Goal: Transaction & Acquisition: Book appointment/travel/reservation

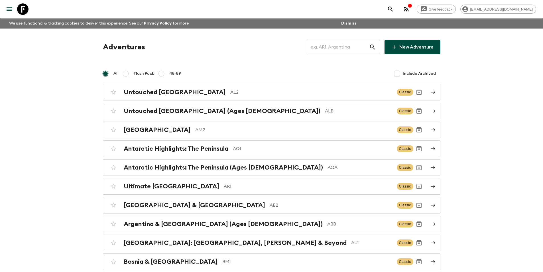
click at [359, 46] on input "text" at bounding box center [338, 47] width 62 height 16
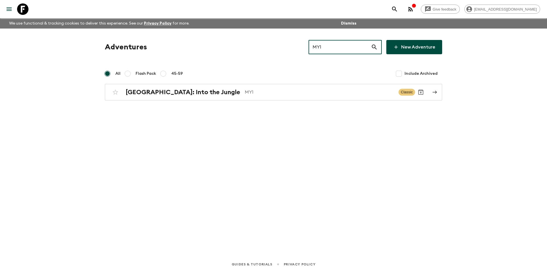
type input "MY1"
click at [268, 99] on link "[GEOGRAPHIC_DATA]: Into the Jungle MY1 Classic" at bounding box center [273, 92] width 337 height 17
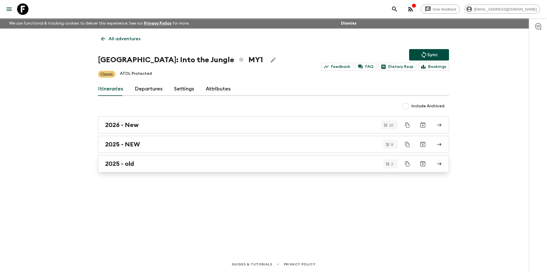
click at [170, 160] on div "2025 - old" at bounding box center [268, 163] width 326 height 7
click at [137, 145] on h2 "2025 - NEW" at bounding box center [122, 144] width 35 height 7
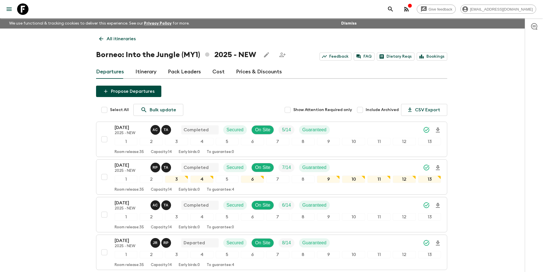
scroll to position [200, 0]
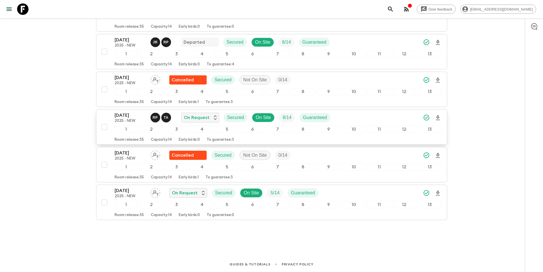
click at [119, 125] on div "[DATE] 2025 - NEW R P T A On Request Secured On Site 8 / 14 Guaranteed 1 2 3 4 …" at bounding box center [278, 127] width 327 height 30
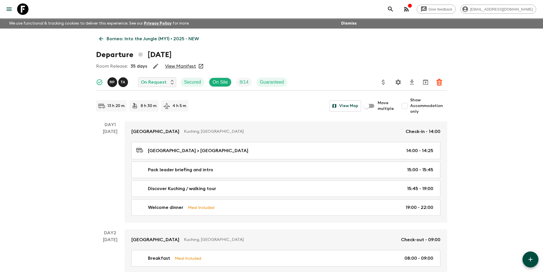
drag, startPoint x: 188, startPoint y: 69, endPoint x: 179, endPoint y: 64, distance: 10.5
click at [100, 40] on icon at bounding box center [101, 39] width 6 height 6
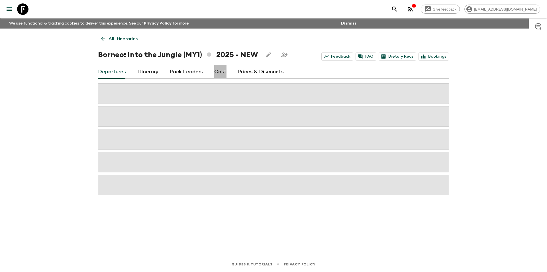
click at [214, 74] on link "Cost" at bounding box center [220, 72] width 12 height 14
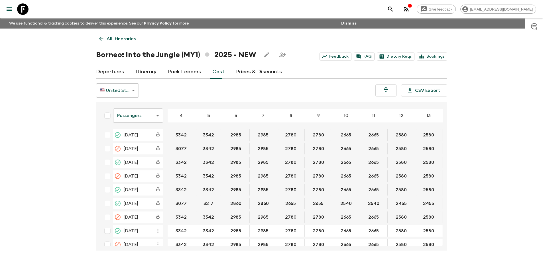
scroll to position [10, 0]
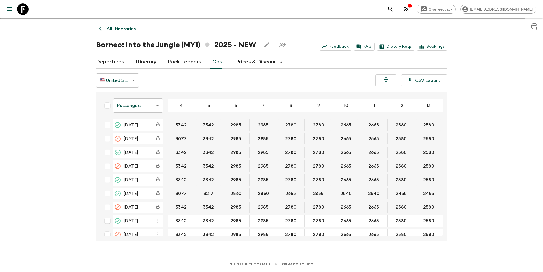
click at [443, 172] on div "Passengers passengersCost ​ 4 5 6 7 8 9 10 11 12 13 14 15 16 17 18 [DATE] 3342 …" at bounding box center [271, 166] width 351 height 148
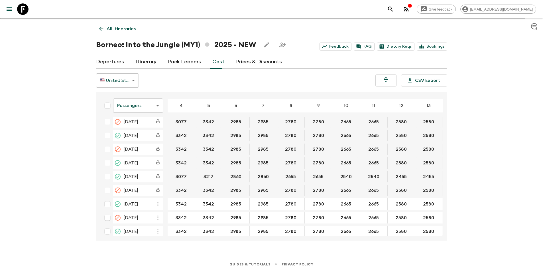
scroll to position [23, 0]
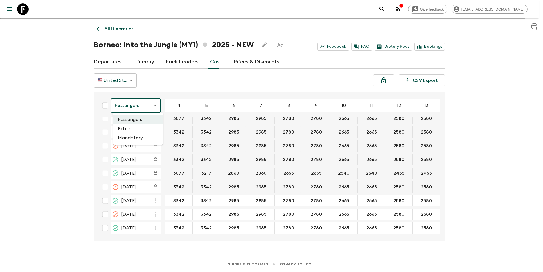
click at [132, 107] on body "Give feedback [EMAIL_ADDRESS][DOMAIN_NAME] We use functional & tracking cookies…" at bounding box center [271, 131] width 543 height 282
click at [141, 129] on li "Extras" at bounding box center [138, 128] width 50 height 9
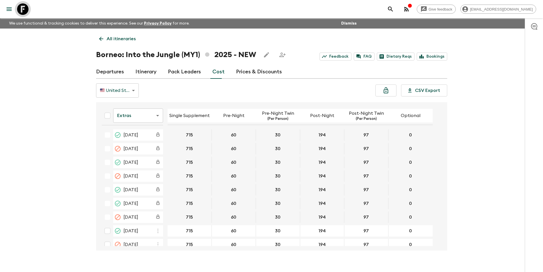
click at [26, 8] on icon at bounding box center [22, 8] width 11 height 11
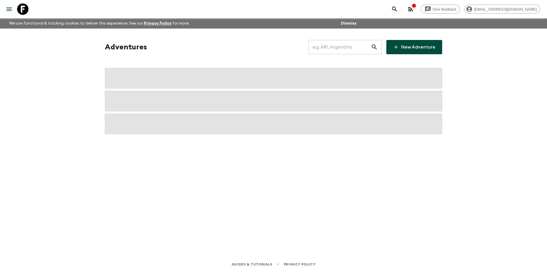
click at [341, 54] on input "text" at bounding box center [340, 47] width 62 height 16
type input "GR1"
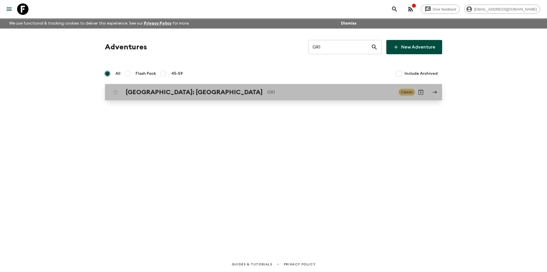
click at [292, 90] on p "GR1" at bounding box center [330, 92] width 127 height 7
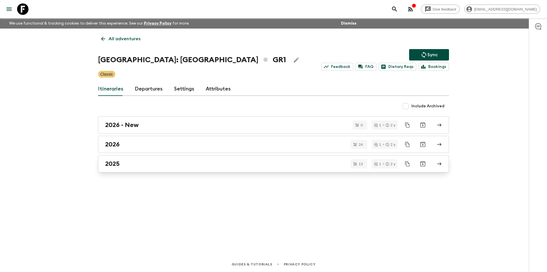
click at [137, 162] on div "2025" at bounding box center [268, 163] width 326 height 7
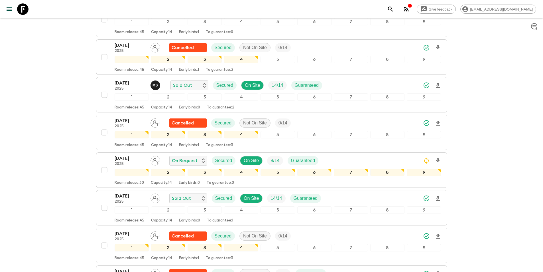
scroll to position [285, 0]
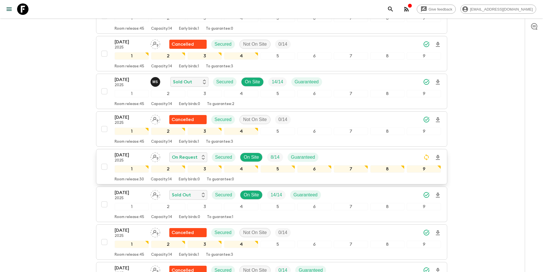
click at [135, 152] on div "[DATE] 2025 On Request Secured On Site 8 / 14 Guaranteed 1 2 3 4 5 6 7 8 9 Room…" at bounding box center [278, 166] width 327 height 30
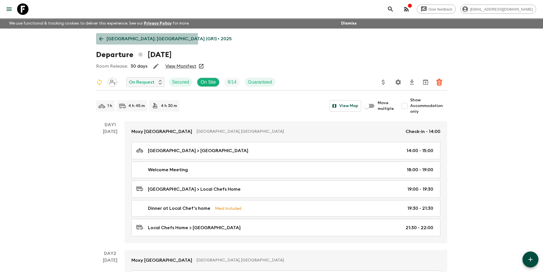
click at [101, 41] on icon at bounding box center [101, 39] width 6 height 6
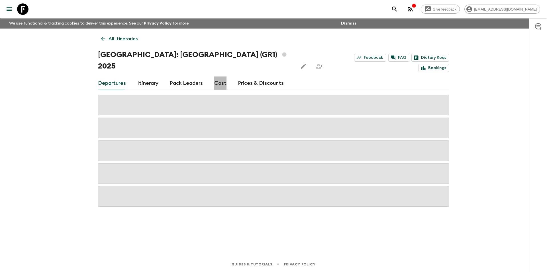
click at [214, 76] on link "Cost" at bounding box center [220, 83] width 12 height 14
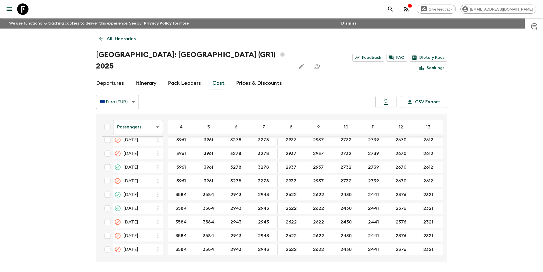
scroll to position [10, 0]
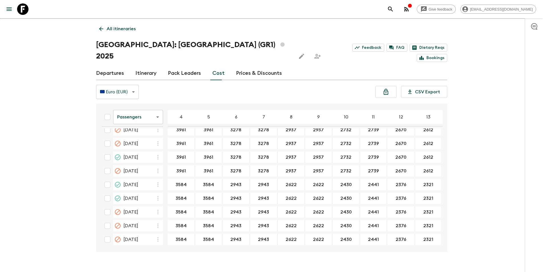
click at [135, 108] on body "Give feedback [EMAIL_ADDRESS][DOMAIN_NAME] We use functional & tracking cookies…" at bounding box center [271, 136] width 543 height 293
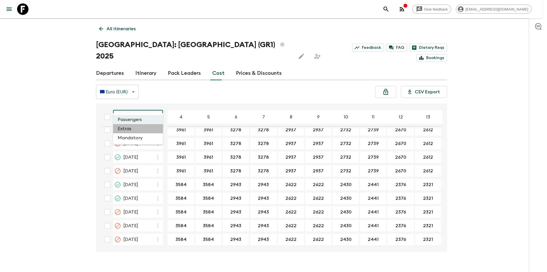
click at [129, 132] on li "Extras" at bounding box center [138, 128] width 50 height 9
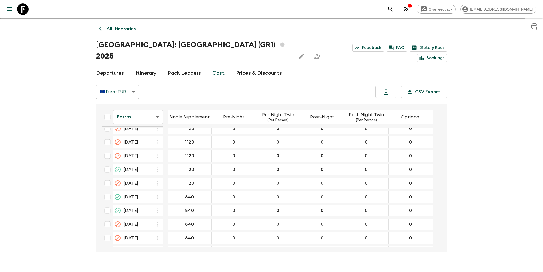
scroll to position [349, 0]
click at [21, 10] on icon at bounding box center [22, 8] width 11 height 11
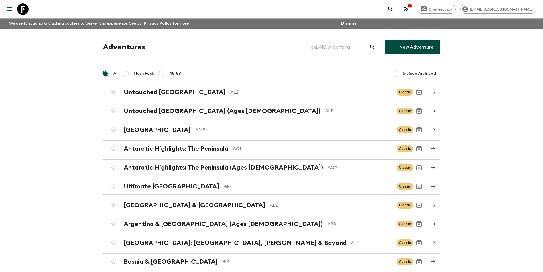
click at [365, 43] on input "text" at bounding box center [338, 47] width 62 height 16
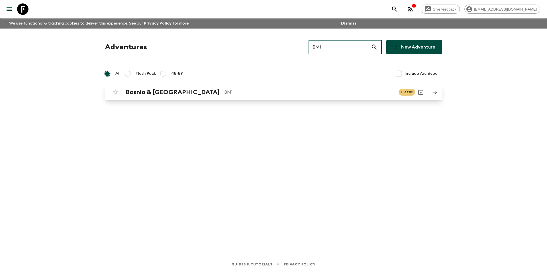
type input "BM1"
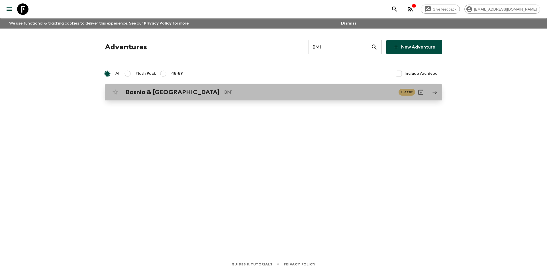
click at [216, 88] on div "Bosnia & Montenegro BM1 Classic" at bounding box center [263, 91] width 306 height 11
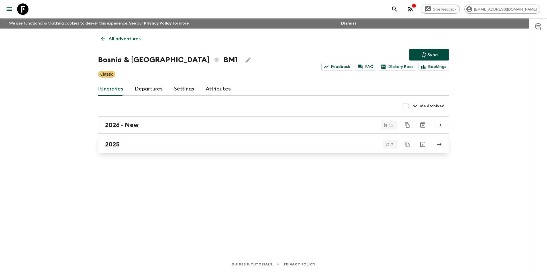
click at [159, 146] on div "2025" at bounding box center [268, 144] width 326 height 7
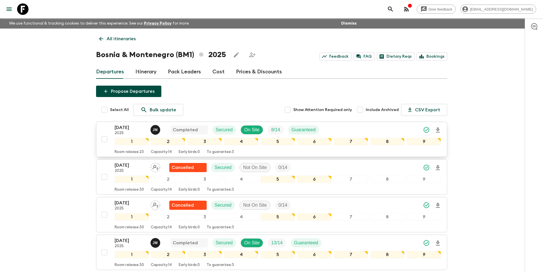
scroll to position [163, 0]
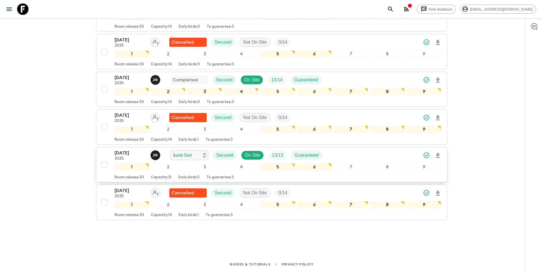
click at [127, 158] on p "2025" at bounding box center [130, 158] width 31 height 5
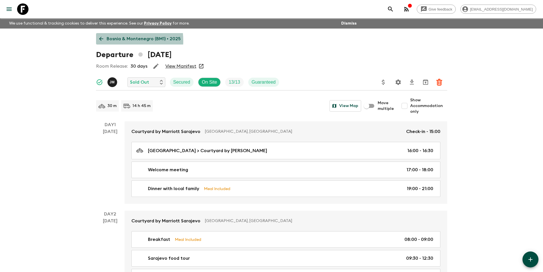
click at [104, 41] on icon at bounding box center [101, 39] width 6 height 6
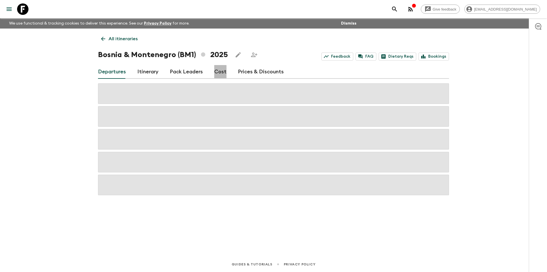
click at [215, 76] on link "Cost" at bounding box center [220, 72] width 12 height 14
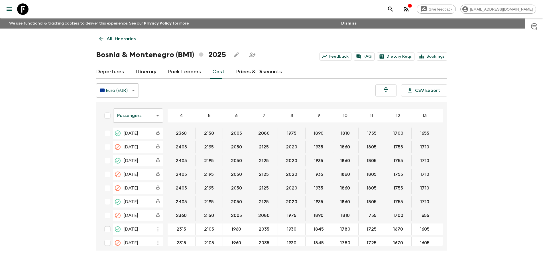
scroll to position [50, 0]
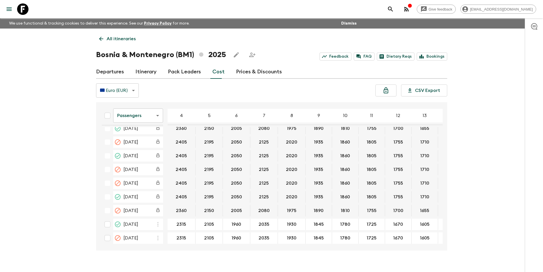
click at [137, 119] on body "Give feedback [EMAIL_ADDRESS][DOMAIN_NAME] We use functional & tracking cookies…" at bounding box center [271, 141] width 543 height 282
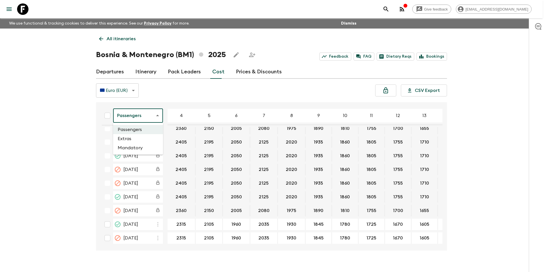
click at [145, 138] on li "Extras" at bounding box center [138, 138] width 50 height 9
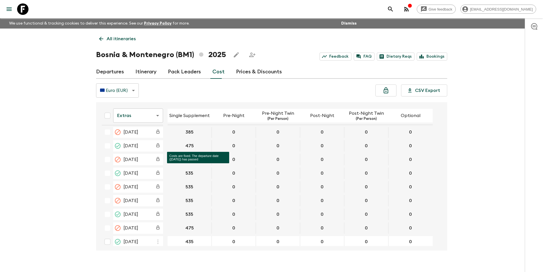
scroll to position [48, 0]
